Goal: Information Seeking & Learning: Learn about a topic

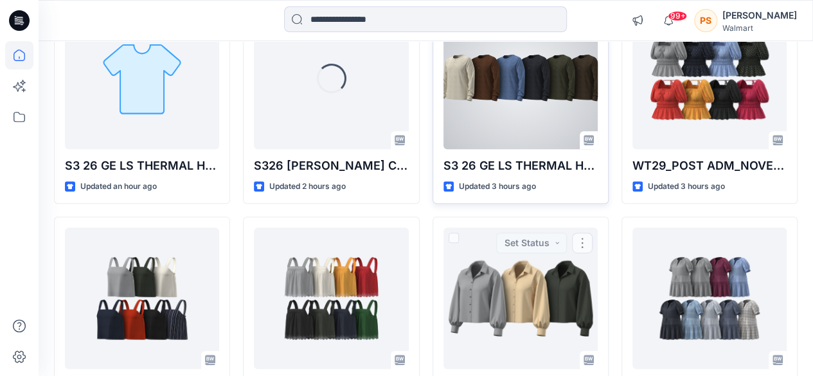
scroll to position [129, 0]
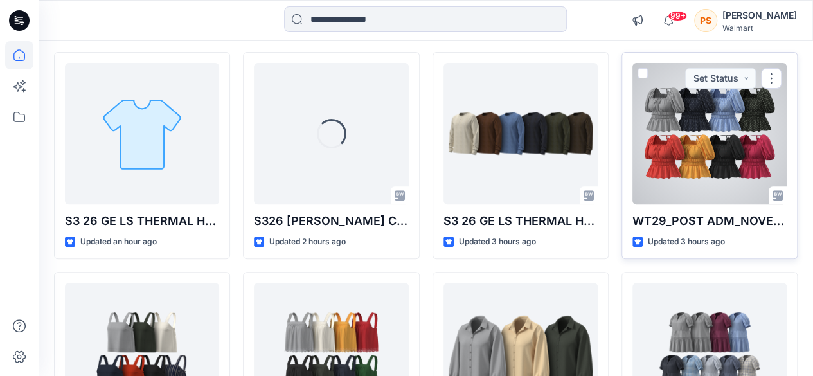
click at [739, 118] on div at bounding box center [710, 133] width 154 height 141
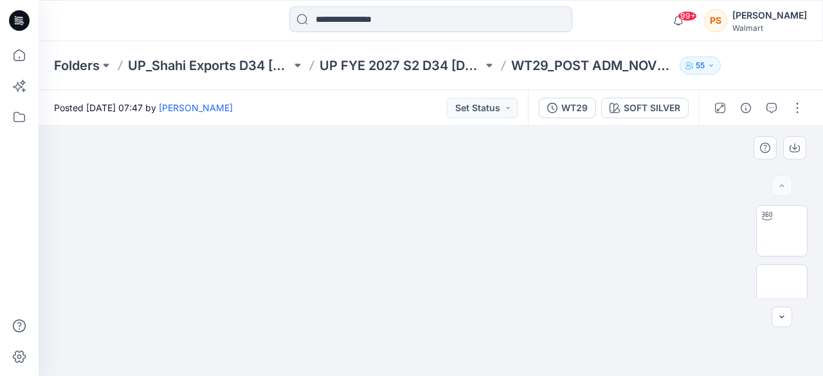
click at [564, 126] on img at bounding box center [430, 126] width 417 height 0
click at [644, 110] on div "SOFT SILVER" at bounding box center [652, 108] width 57 height 14
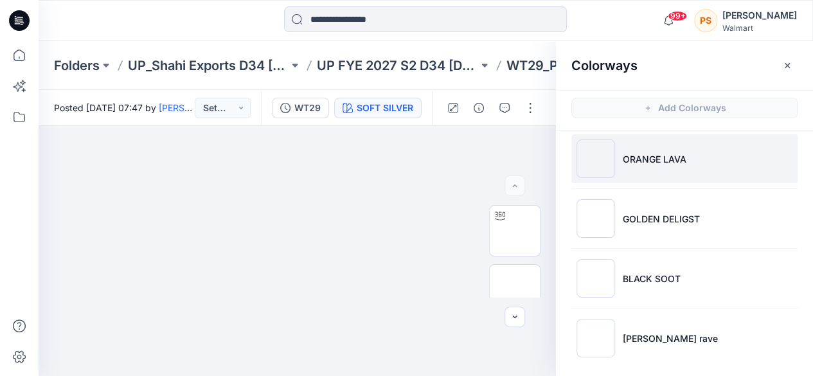
scroll to position [252, 0]
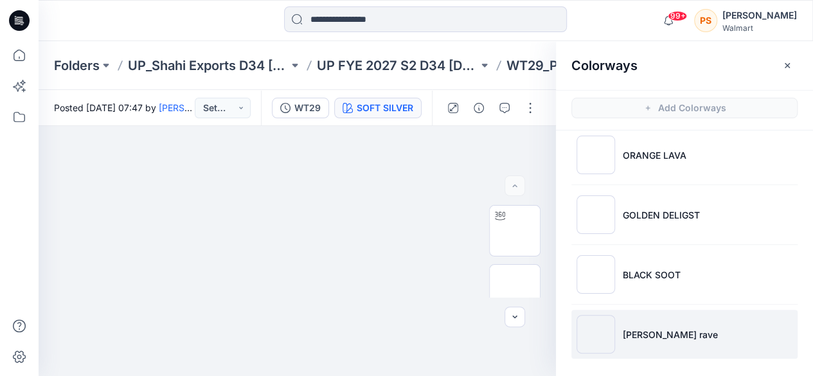
click at [689, 330] on li "[PERSON_NAME] rave" at bounding box center [685, 334] width 226 height 49
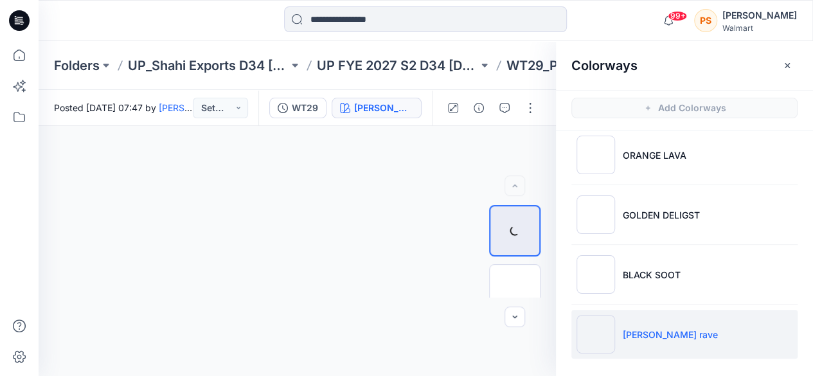
click at [584, 329] on img at bounding box center [596, 334] width 39 height 39
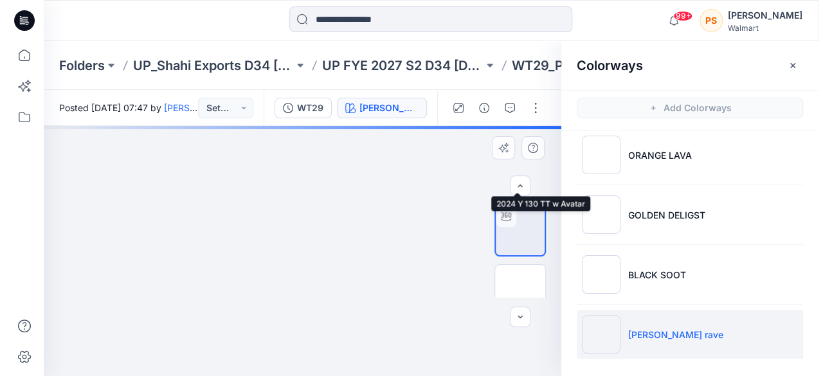
scroll to position [129, 0]
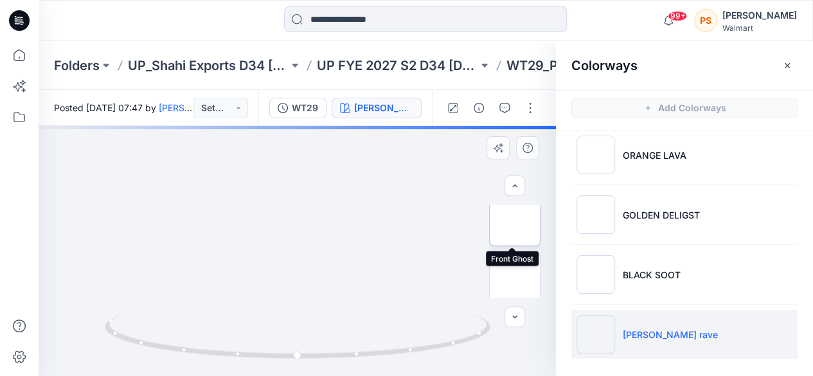
click at [515, 221] on img at bounding box center [515, 221] width 0 height 0
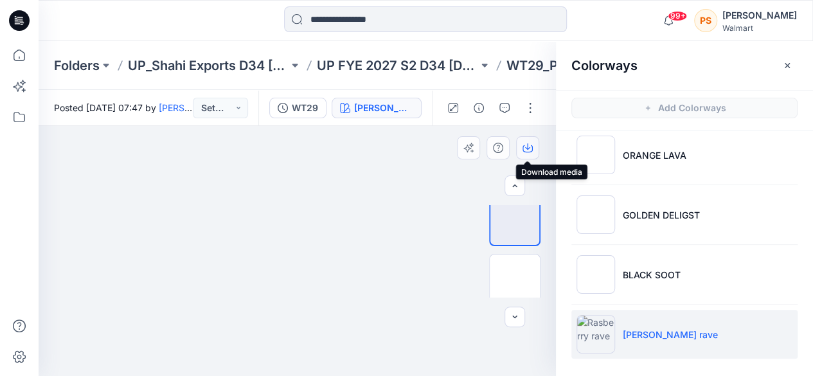
click at [525, 149] on icon "button" at bounding box center [528, 148] width 10 height 10
click at [783, 66] on icon "button" at bounding box center [788, 65] width 10 height 10
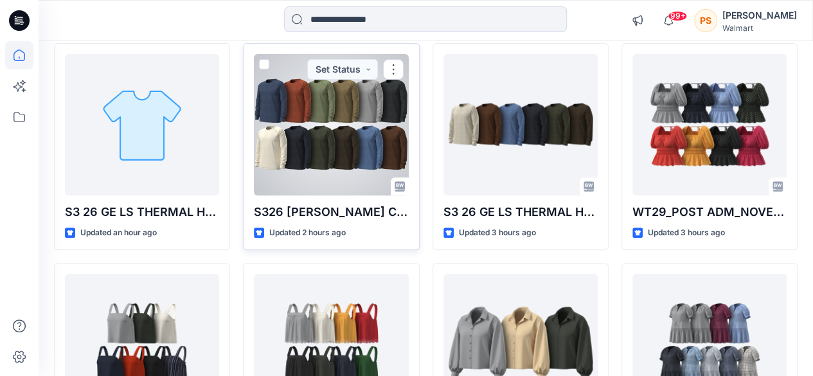
scroll to position [193, 0]
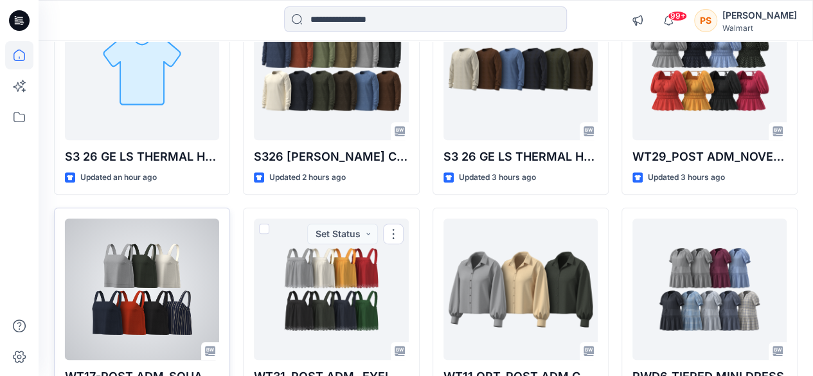
click at [207, 255] on div at bounding box center [142, 289] width 154 height 141
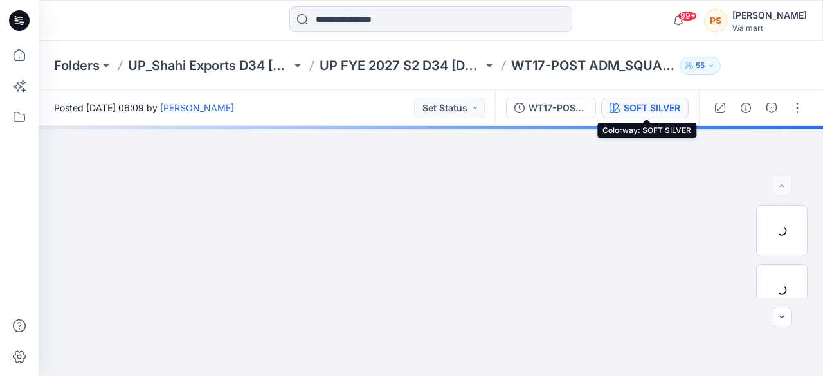
click at [620, 105] on icon "button" at bounding box center [615, 108] width 10 height 10
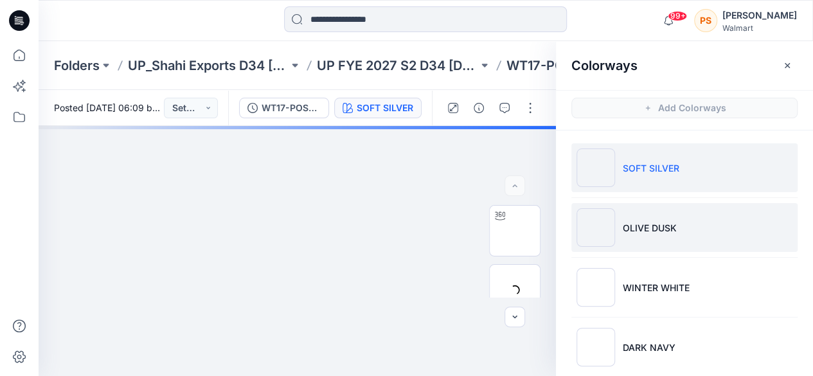
click at [703, 231] on li "OLIVE DUSK" at bounding box center [685, 227] width 226 height 49
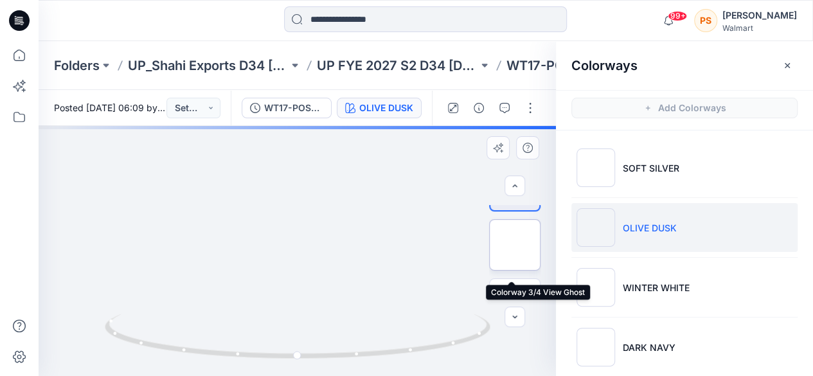
scroll to position [64, 0]
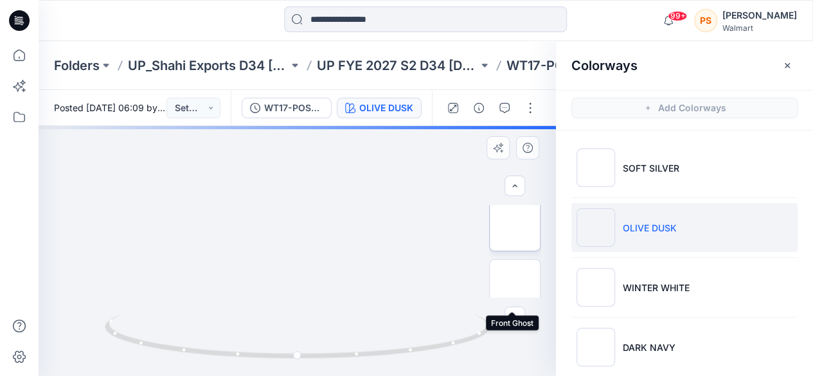
drag, startPoint x: 520, startPoint y: 277, endPoint x: 520, endPoint y: 214, distance: 62.4
click at [515, 285] on img at bounding box center [515, 285] width 0 height 0
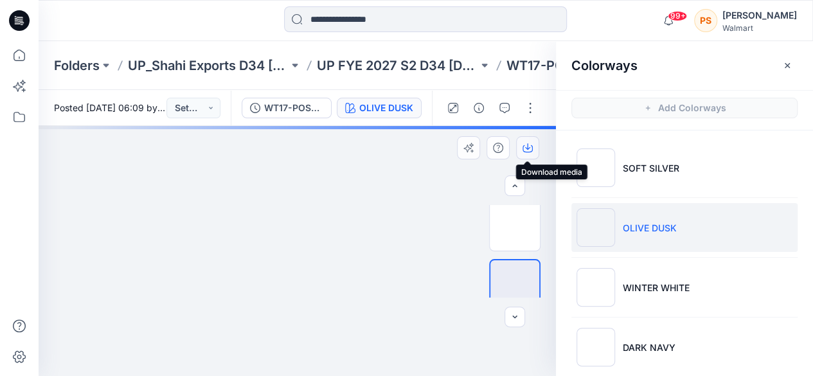
click at [529, 146] on icon "button" at bounding box center [528, 148] width 10 height 10
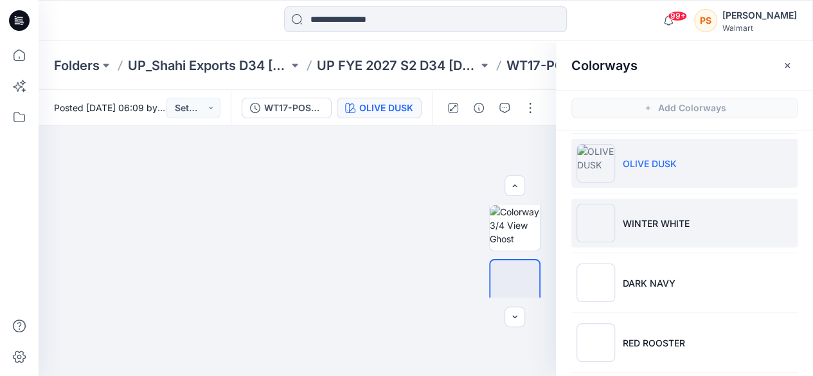
click at [646, 226] on p "WINTER WHITE" at bounding box center [656, 224] width 67 height 14
click at [647, 222] on p "WINTER WHITE" at bounding box center [656, 224] width 67 height 14
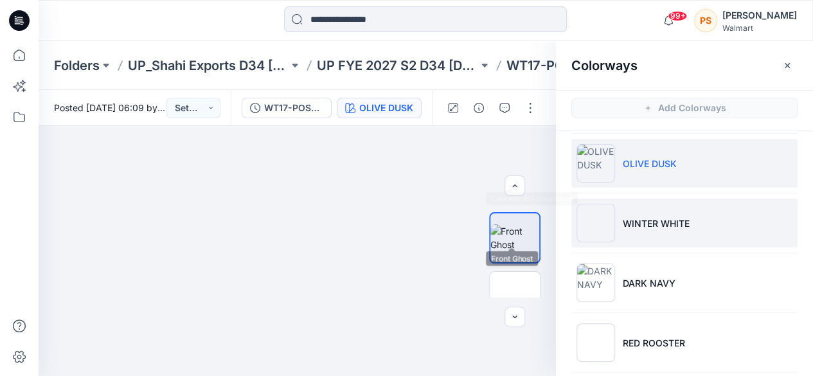
scroll to position [129, 0]
click at [608, 211] on img at bounding box center [596, 223] width 39 height 39
click at [594, 219] on img at bounding box center [596, 223] width 39 height 39
click at [698, 217] on li "WINTER WHITE" at bounding box center [685, 223] width 226 height 49
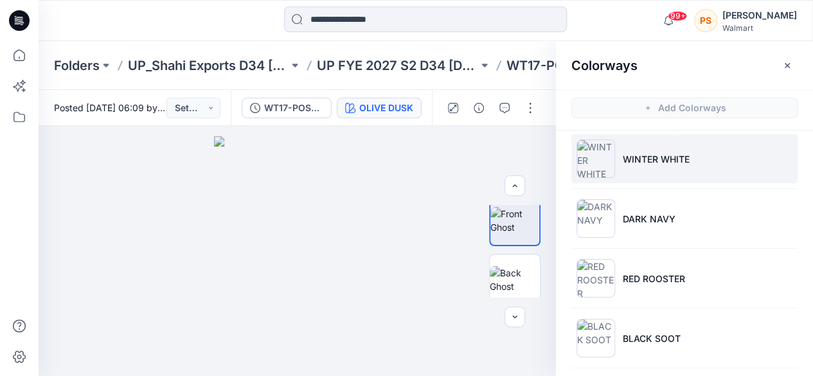
click at [653, 167] on li "WINTER WHITE" at bounding box center [685, 158] width 226 height 49
click at [600, 165] on img at bounding box center [596, 159] width 39 height 39
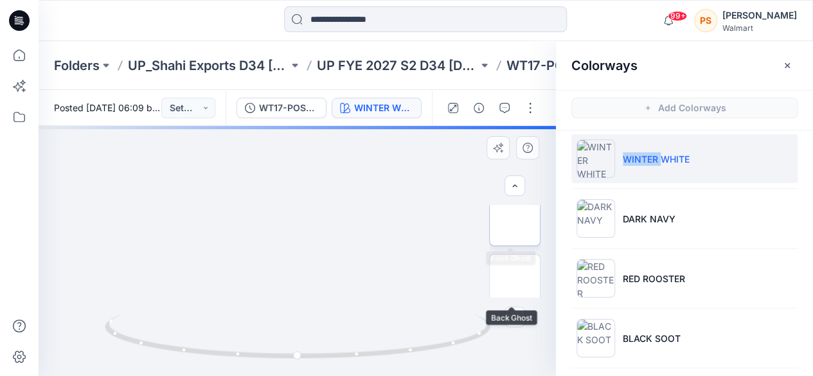
click at [515, 221] on img at bounding box center [515, 221] width 0 height 0
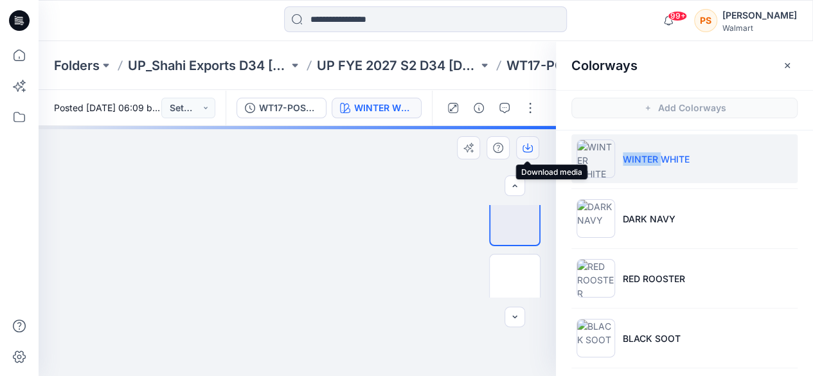
click at [528, 149] on icon "button" at bounding box center [527, 146] width 5 height 6
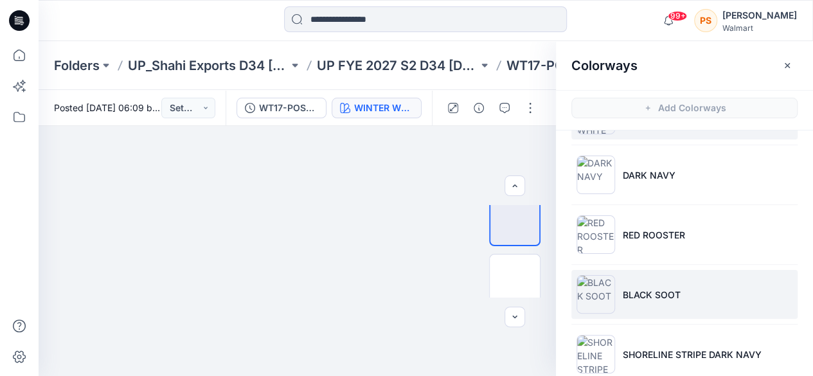
scroll to position [192, 0]
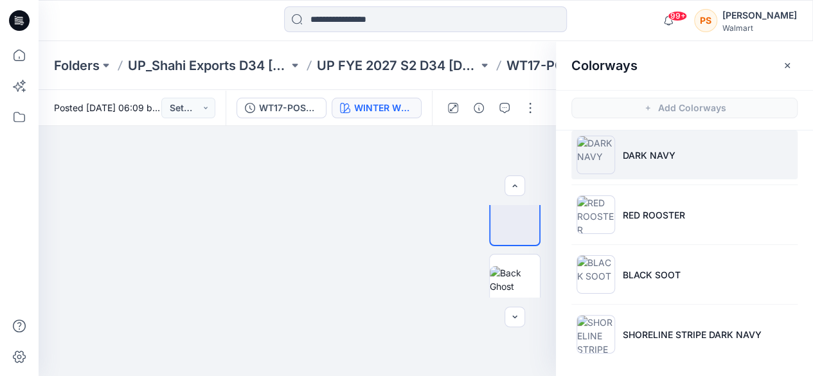
click at [664, 149] on p "DARK NAVY" at bounding box center [649, 156] width 53 height 14
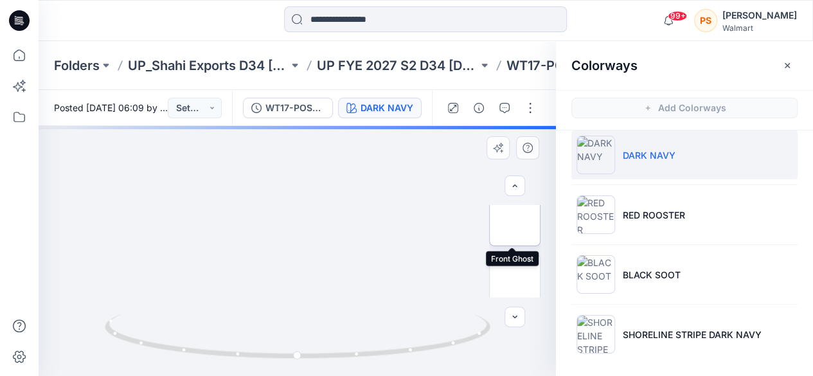
click at [515, 221] on img at bounding box center [515, 221] width 0 height 0
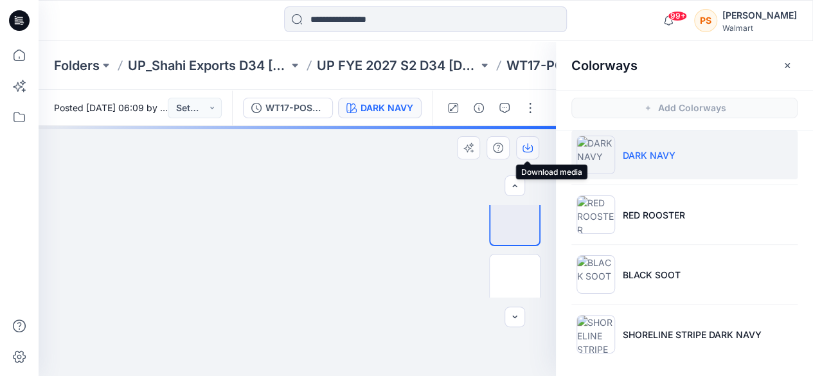
click at [528, 149] on icon "button" at bounding box center [527, 146] width 5 height 6
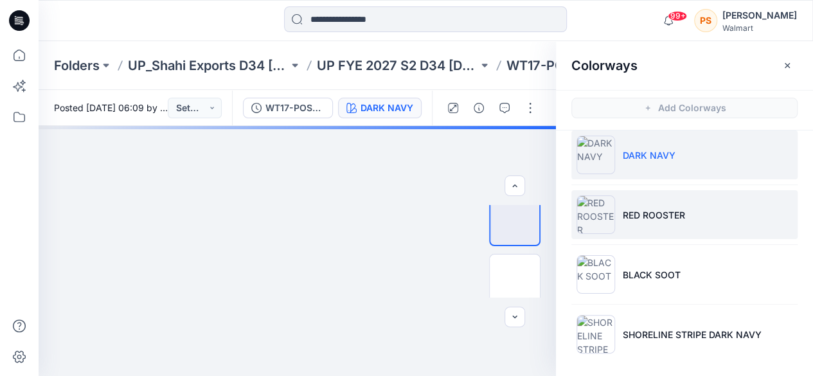
click at [632, 204] on li "RED ROOSTER" at bounding box center [685, 214] width 226 height 49
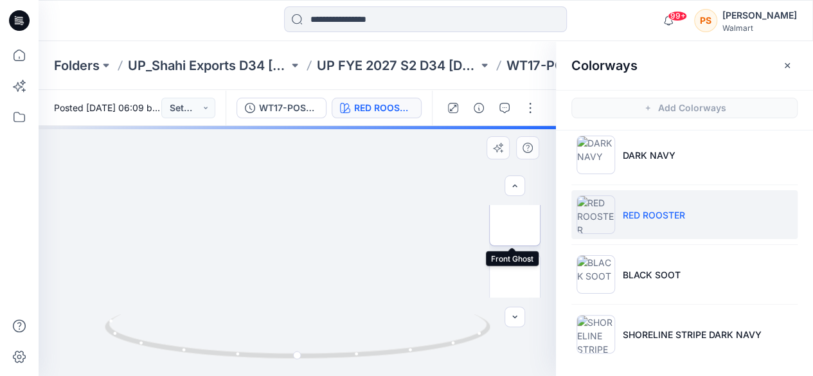
click at [515, 221] on img at bounding box center [515, 221] width 0 height 0
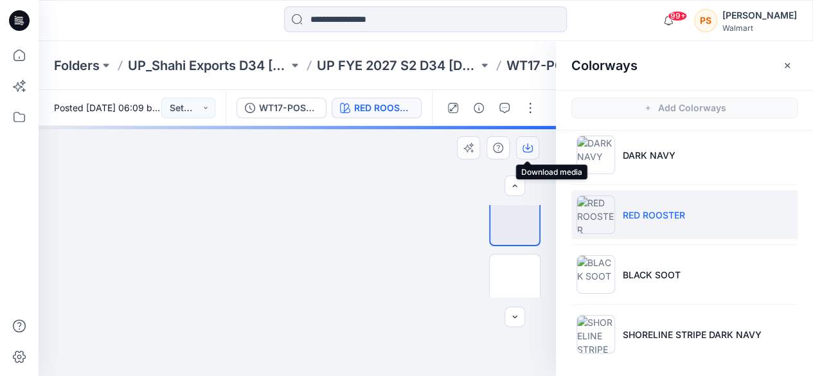
click at [529, 147] on icon "button" at bounding box center [528, 148] width 10 height 10
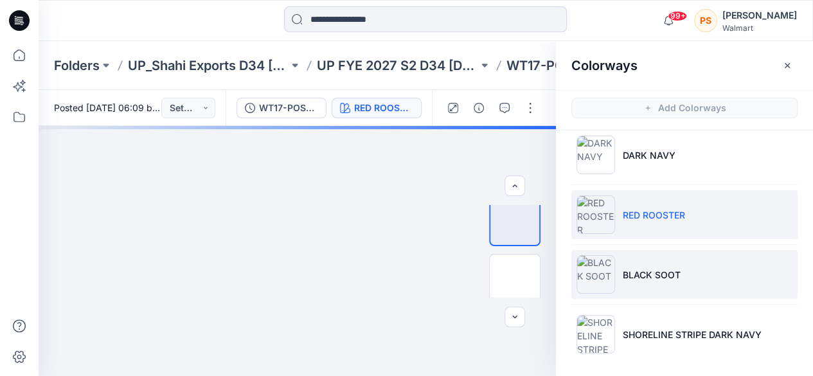
click at [623, 270] on p "BLACK SOOT" at bounding box center [652, 275] width 58 height 14
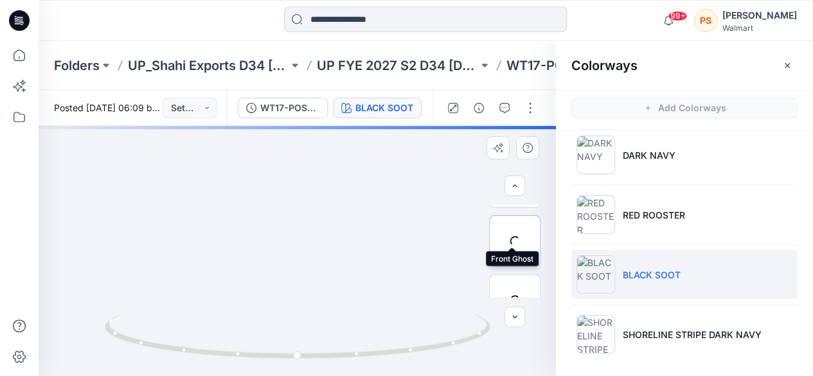
scroll to position [129, 0]
click at [511, 238] on div at bounding box center [514, 220] width 51 height 51
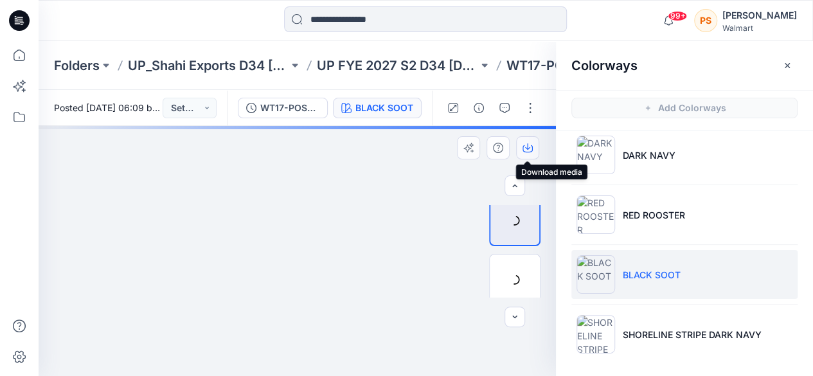
click at [531, 150] on icon "button" at bounding box center [528, 148] width 10 height 10
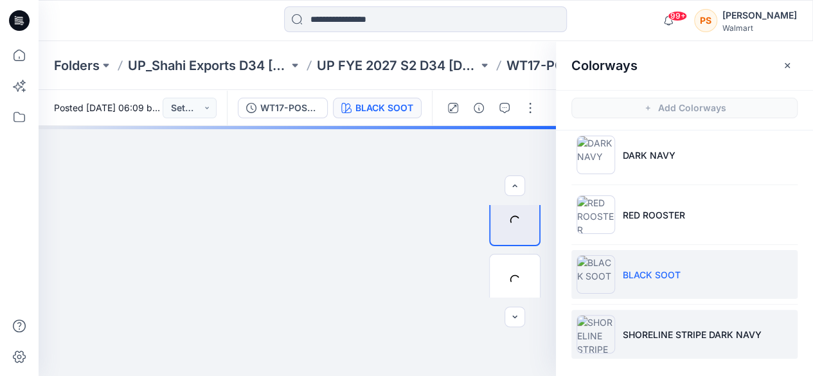
click at [649, 339] on li "SHORELINE STRIPE DARK NAVY" at bounding box center [685, 334] width 226 height 49
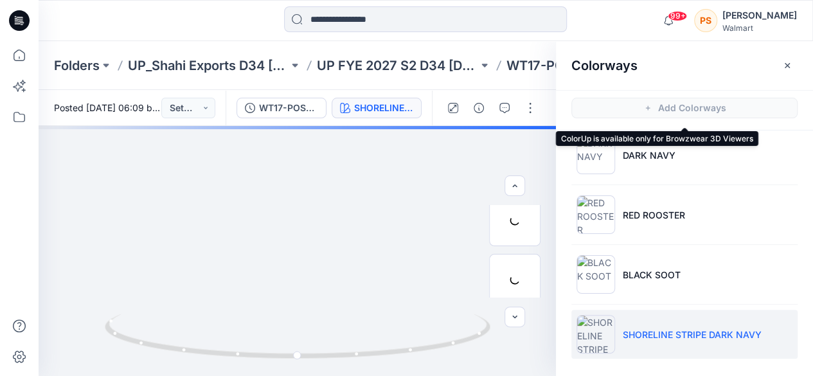
click at [764, 123] on span "Add Colorways" at bounding box center [684, 108] width 257 height 36
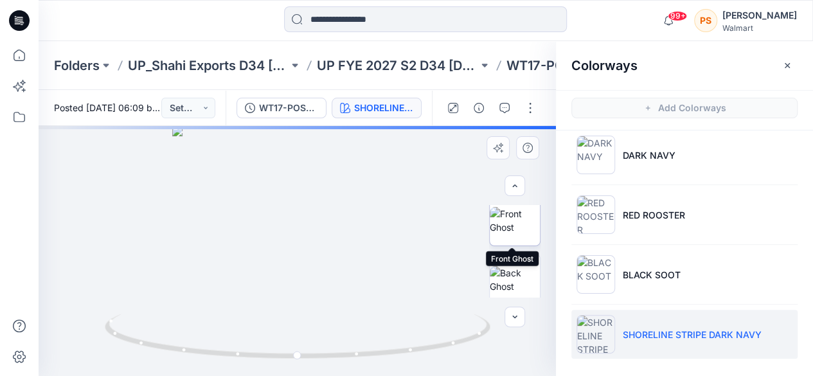
click at [520, 229] on img at bounding box center [515, 220] width 50 height 27
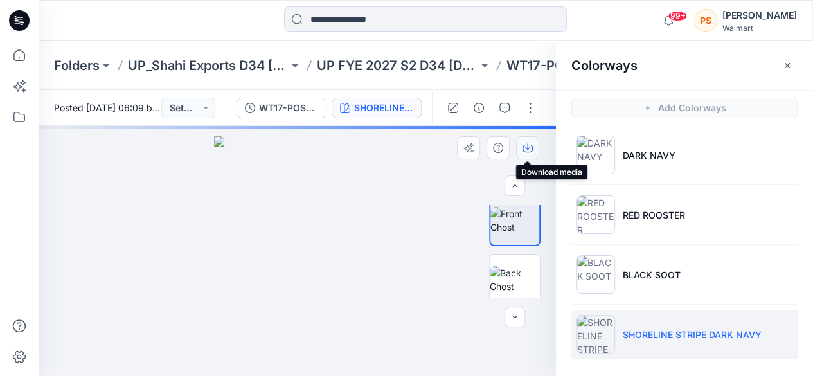
click at [529, 148] on icon "button" at bounding box center [527, 146] width 5 height 6
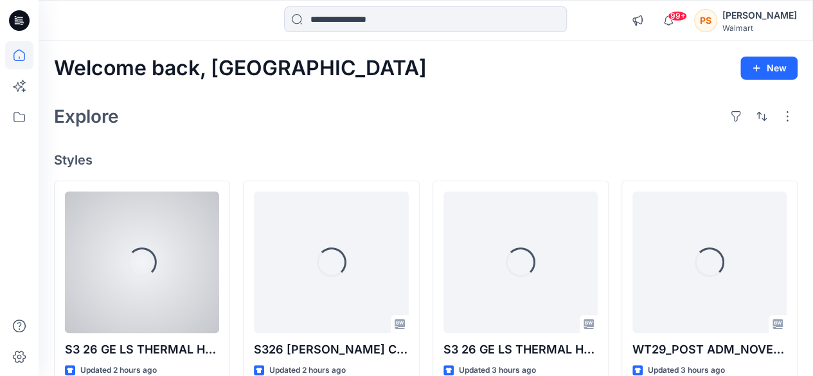
scroll to position [193, 0]
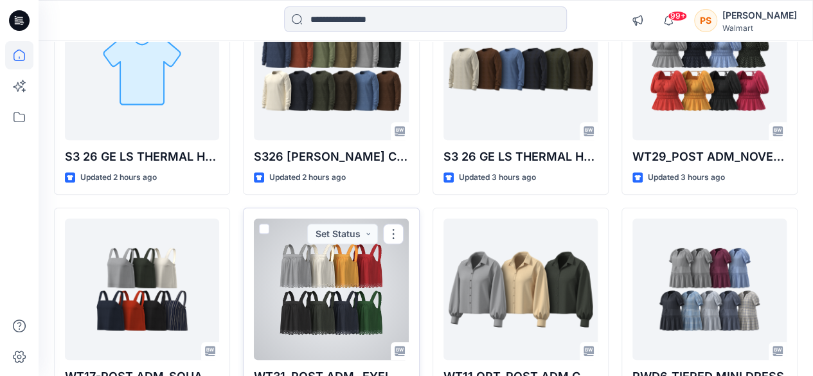
click at [386, 295] on div at bounding box center [331, 289] width 154 height 141
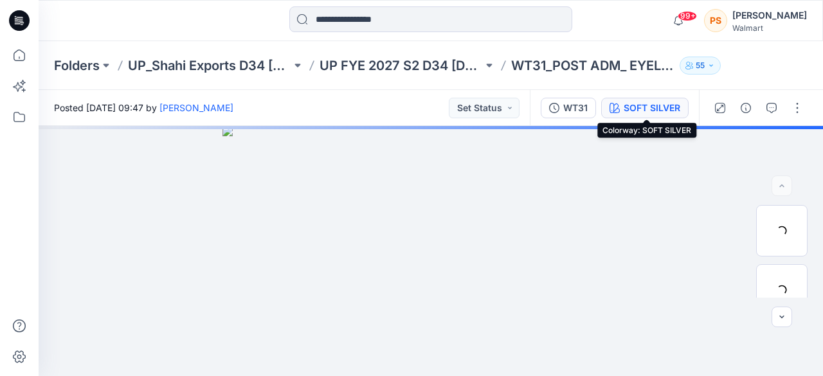
click at [624, 110] on button "SOFT SILVER" at bounding box center [644, 108] width 87 height 21
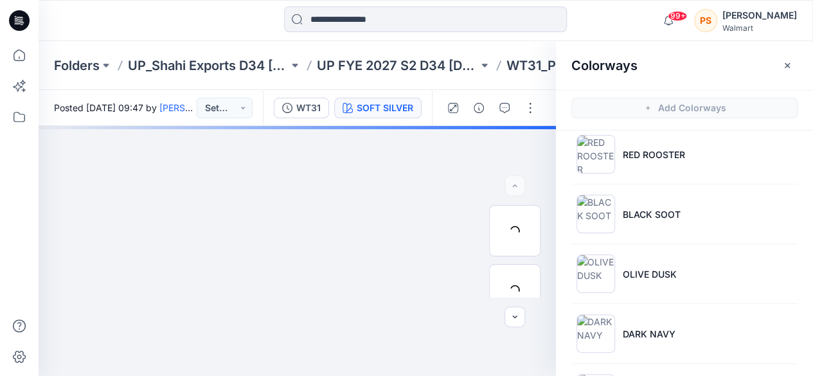
scroll to position [252, 0]
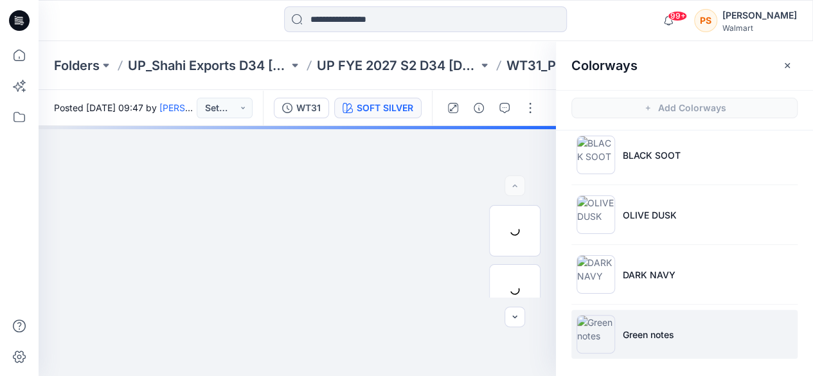
click at [669, 339] on li "Green notes" at bounding box center [685, 334] width 226 height 49
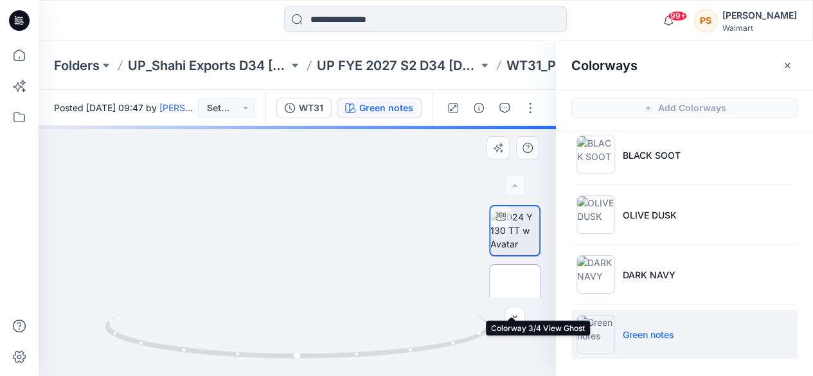
scroll to position [64, 0]
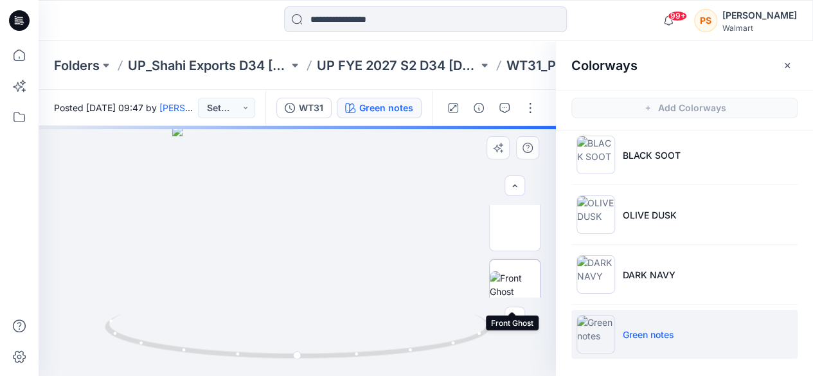
click at [513, 279] on img at bounding box center [515, 284] width 50 height 27
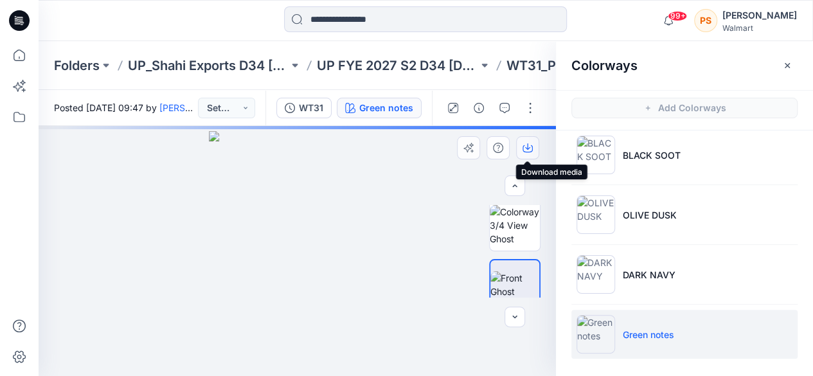
click at [529, 146] on icon "button" at bounding box center [528, 148] width 10 height 10
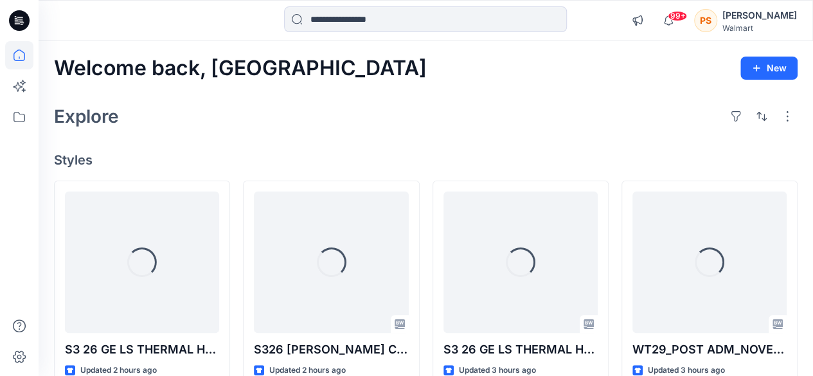
scroll to position [193, 0]
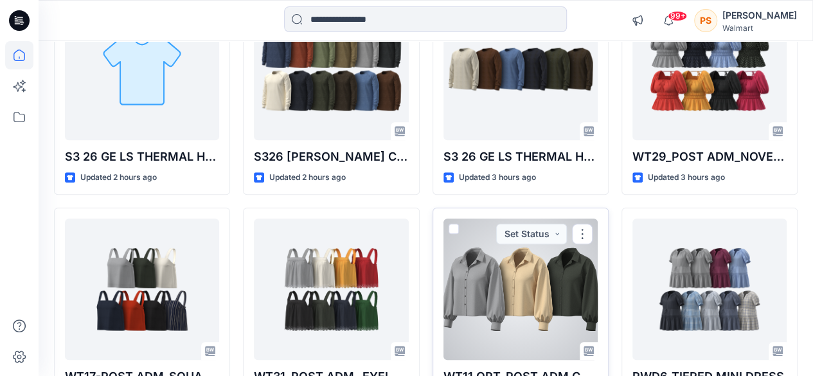
click at [531, 291] on div at bounding box center [521, 289] width 154 height 141
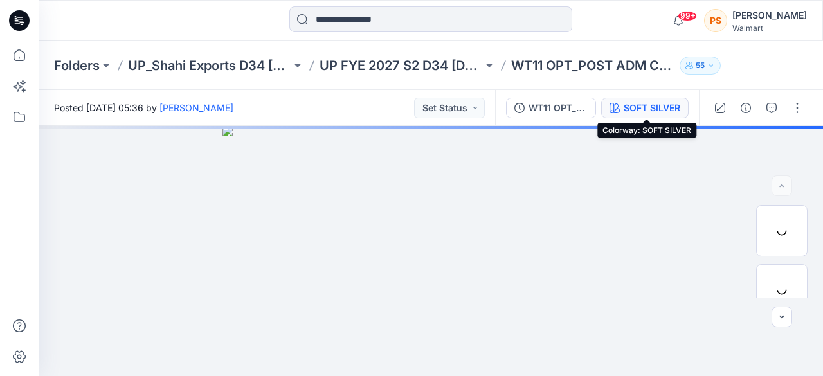
click at [639, 107] on div "SOFT SILVER" at bounding box center [652, 108] width 57 height 14
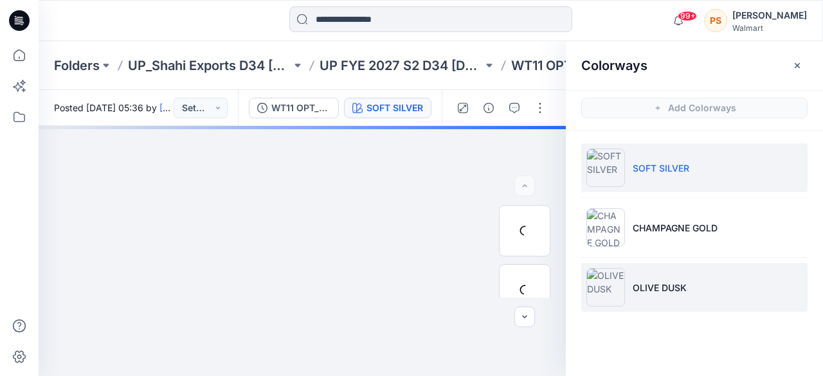
click at [658, 275] on li "OLIVE DUSK" at bounding box center [694, 287] width 226 height 49
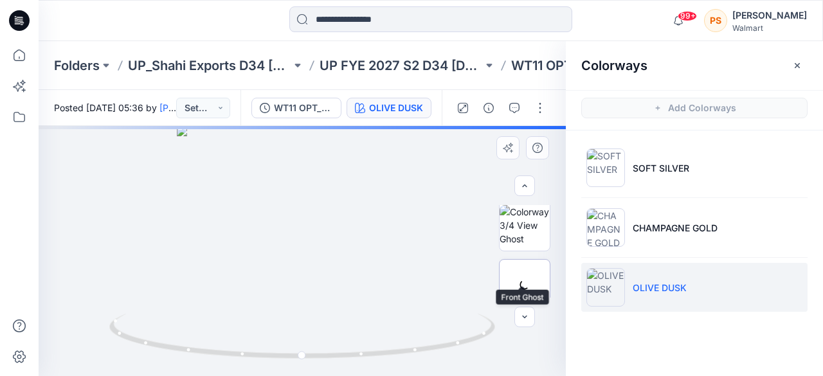
scroll to position [129, 0]
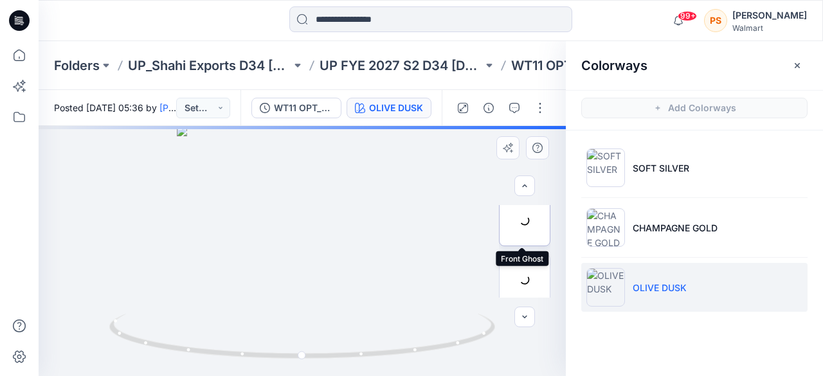
click at [520, 235] on div at bounding box center [524, 220] width 51 height 51
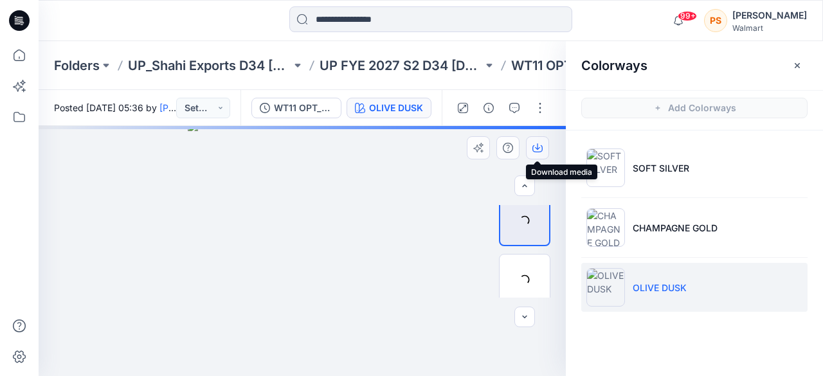
click at [538, 149] on icon "button" at bounding box center [537, 146] width 5 height 6
click at [538, 146] on icon "button" at bounding box center [537, 148] width 10 height 10
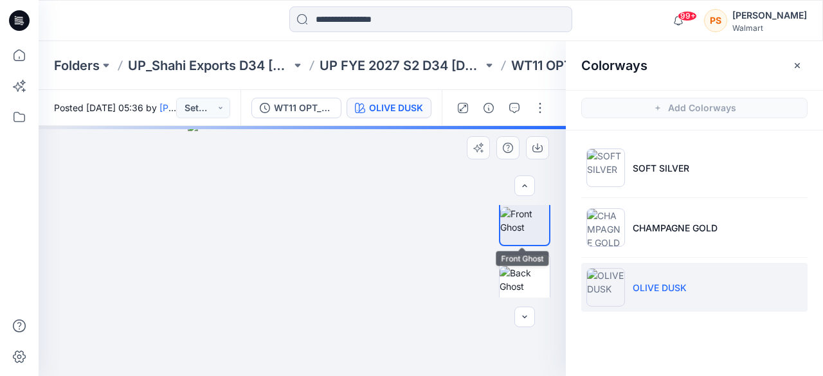
click at [527, 218] on img at bounding box center [524, 220] width 49 height 27
